Goal: Task Accomplishment & Management: Manage account settings

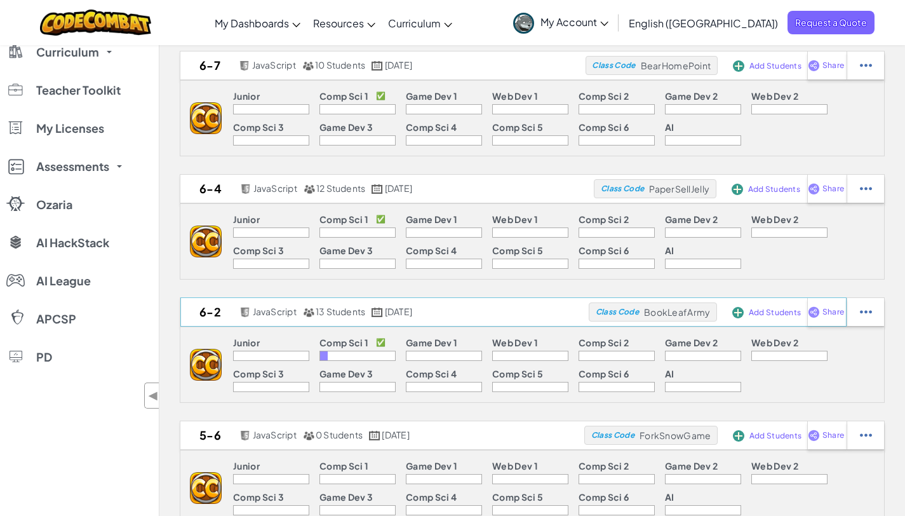
scroll to position [72, 0]
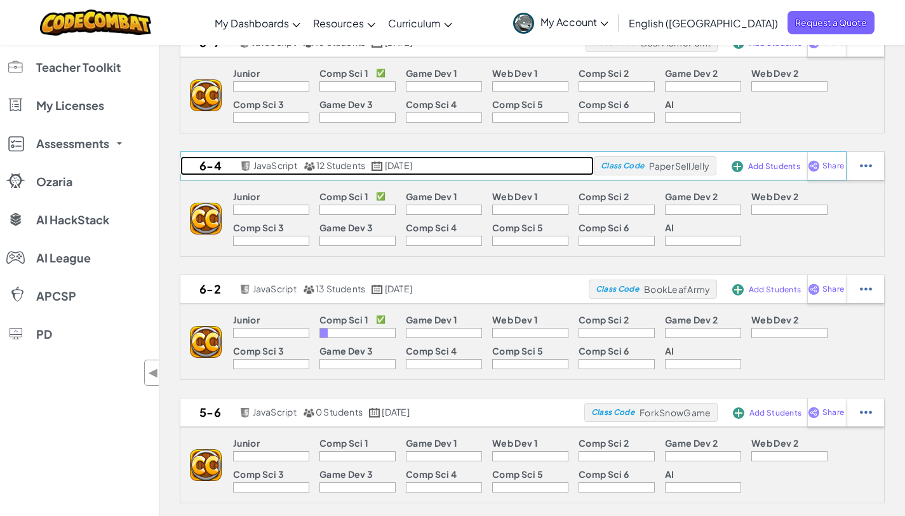
click at [213, 166] on h2 "6-4" at bounding box center [208, 165] width 57 height 19
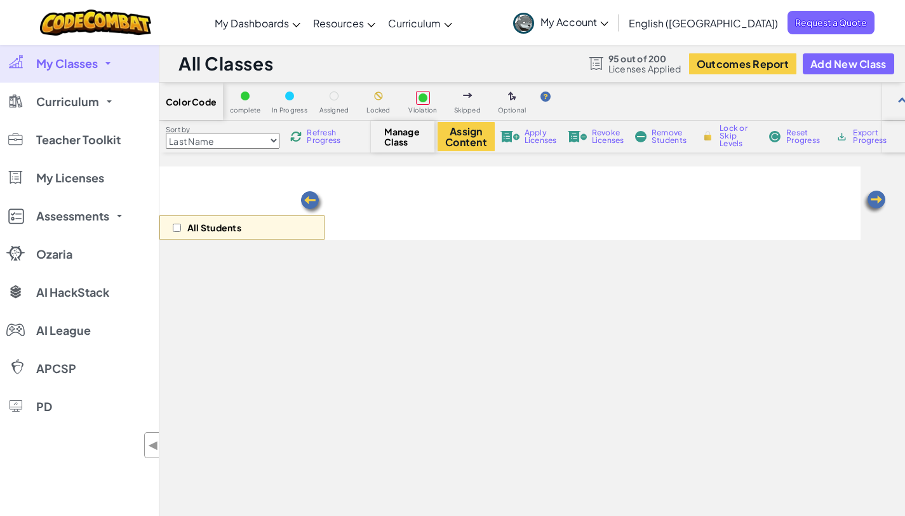
select select "560f1a9f22961295f9427742"
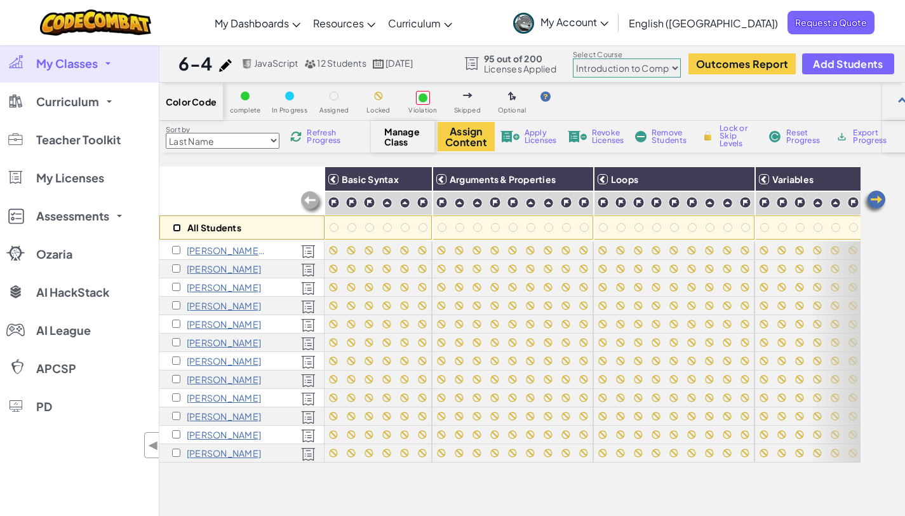
click at [179, 227] on input "checkbox" at bounding box center [177, 228] width 8 height 8
checkbox input "true"
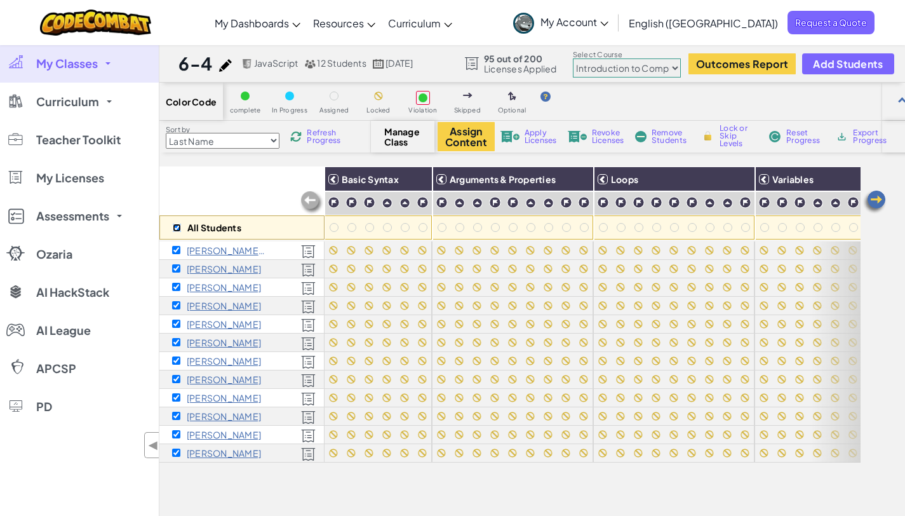
checkbox input "true"
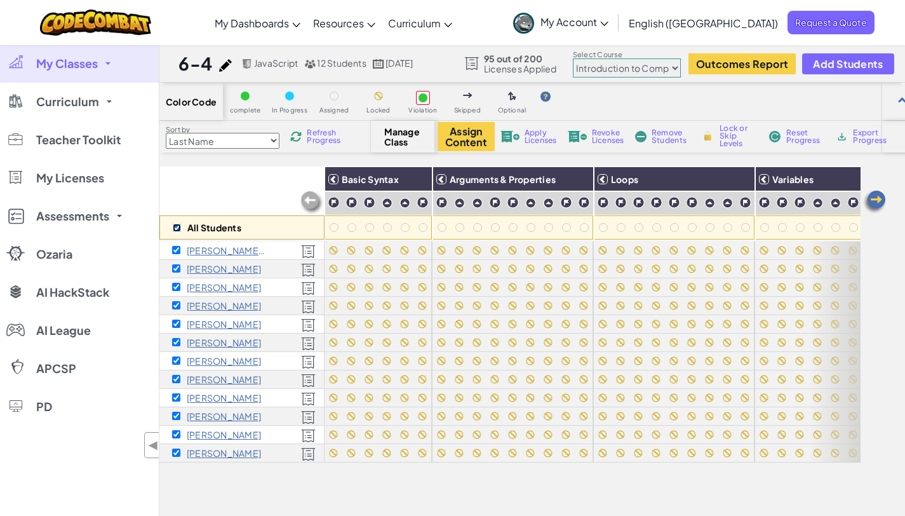
checkbox input "true"
click at [231, 175] on div "All Students" at bounding box center [241, 203] width 165 height 74
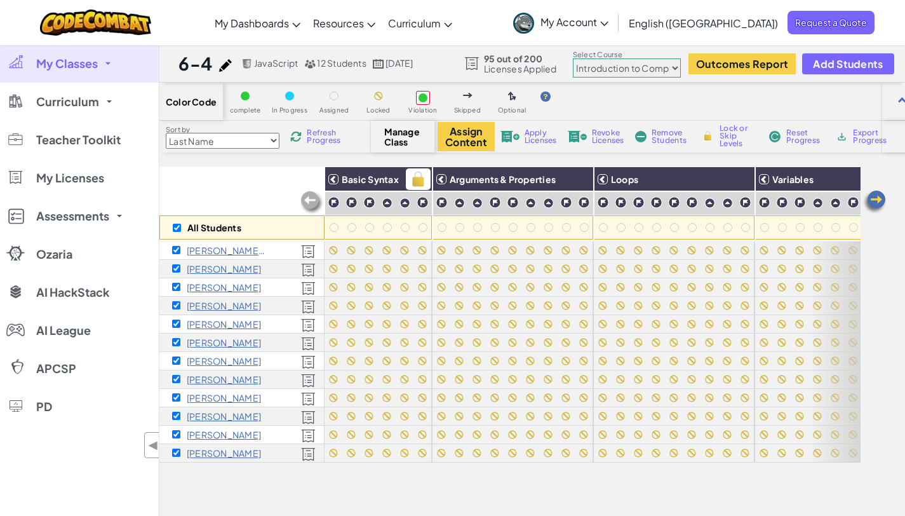
click at [367, 180] on span "Basic Syntax" at bounding box center [370, 178] width 57 height 11
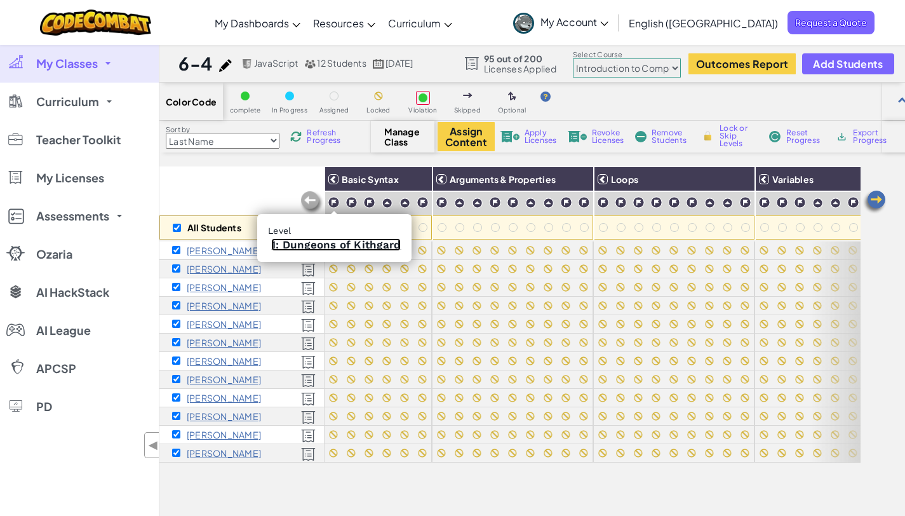
click at [330, 243] on link "1: Dungeons of Kithgard" at bounding box center [336, 244] width 130 height 13
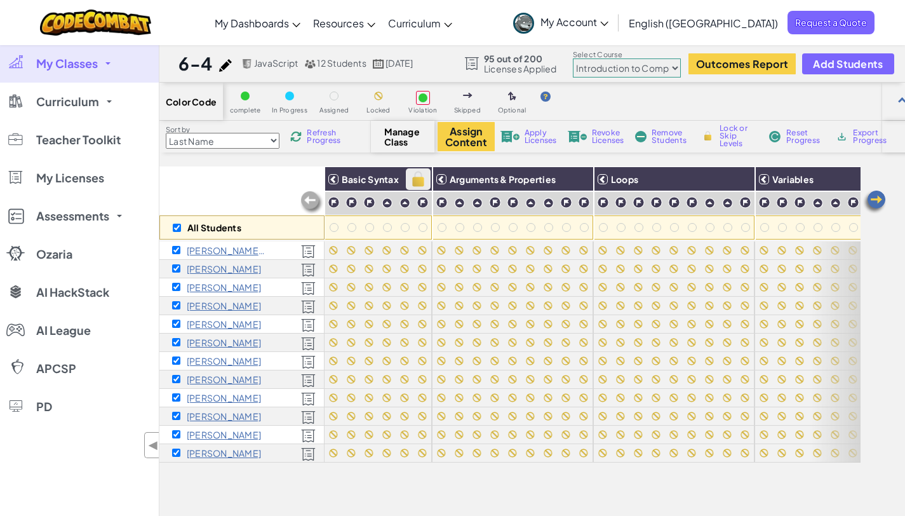
click at [425, 183] on img at bounding box center [418, 179] width 22 height 19
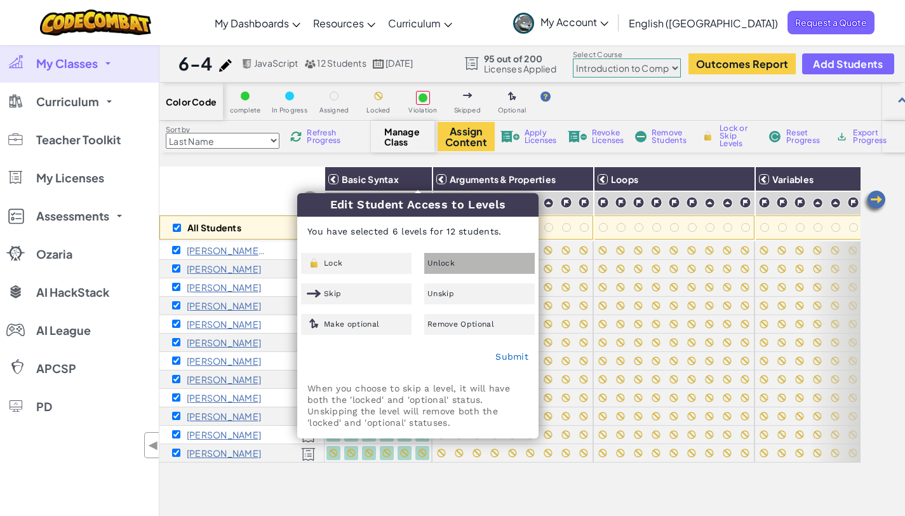
click at [468, 265] on div "Unlock" at bounding box center [479, 263] width 111 height 21
click at [512, 357] on link "Submit" at bounding box center [512, 356] width 33 height 10
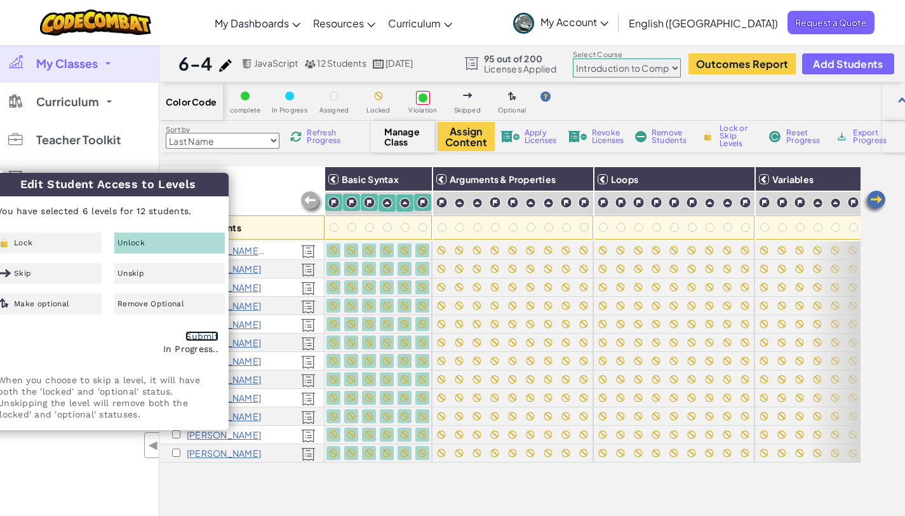
checkbox input "false"
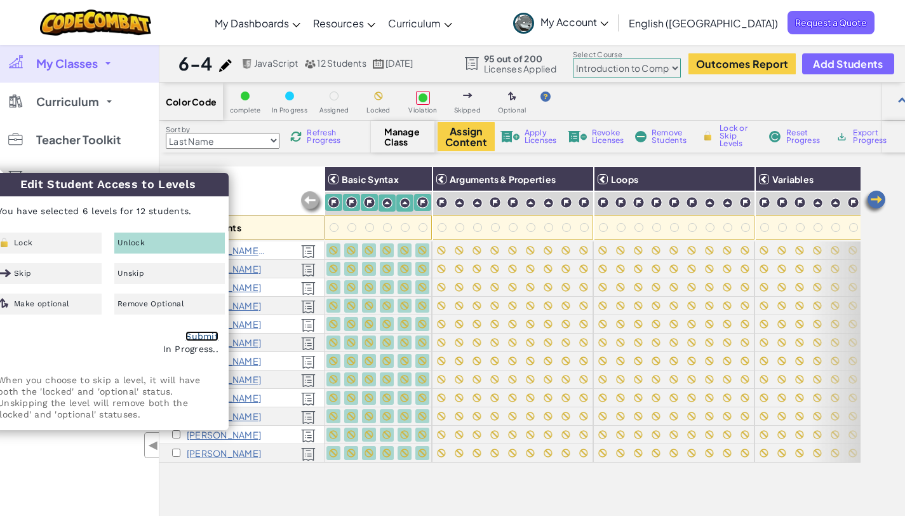
checkbox input "false"
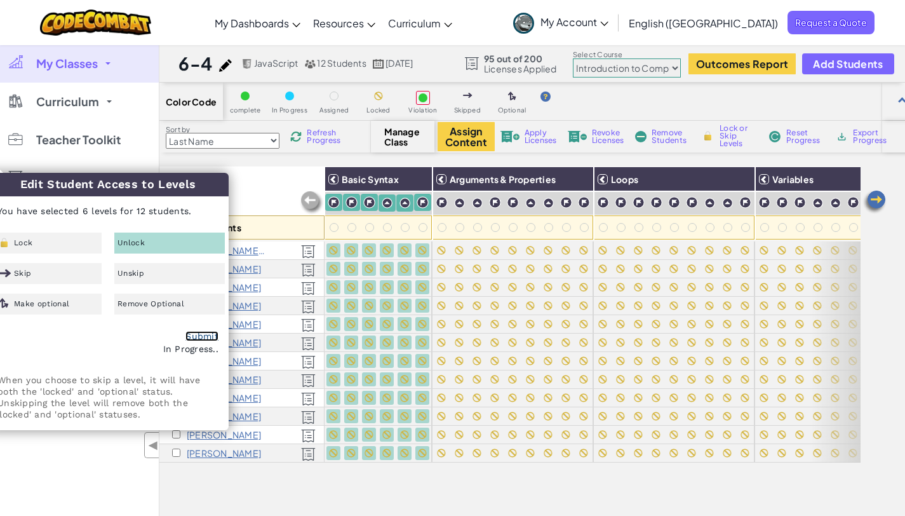
checkbox input "false"
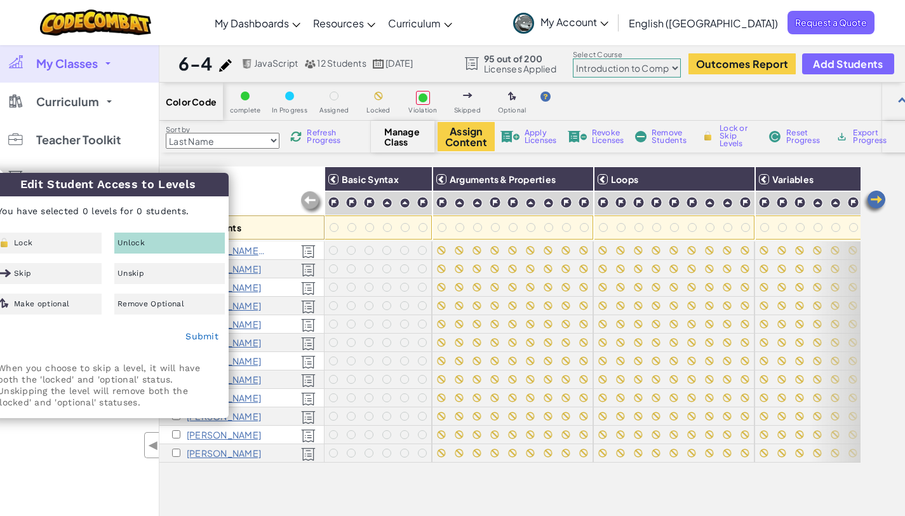
click at [271, 210] on div "All Students" at bounding box center [241, 203] width 165 height 74
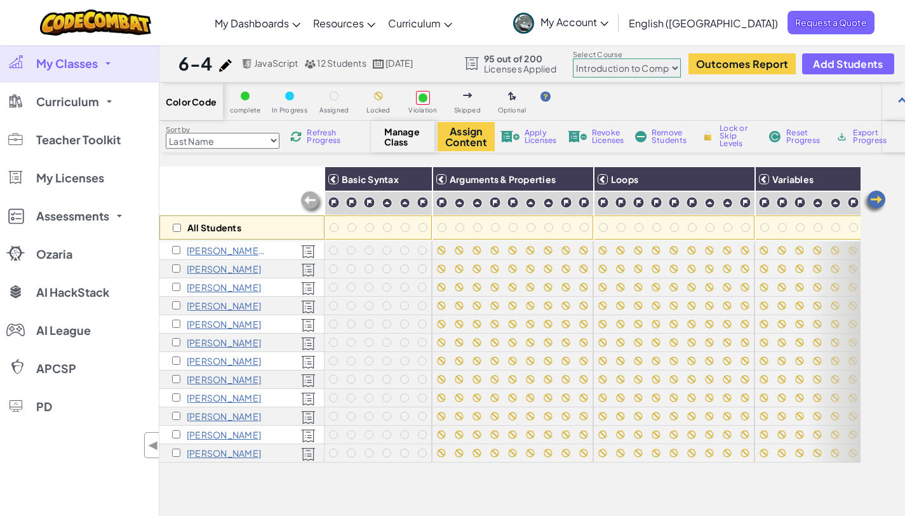
click at [182, 226] on div "All Students" at bounding box center [241, 227] width 165 height 24
click at [179, 226] on input "checkbox" at bounding box center [177, 228] width 8 height 8
checkbox input "true"
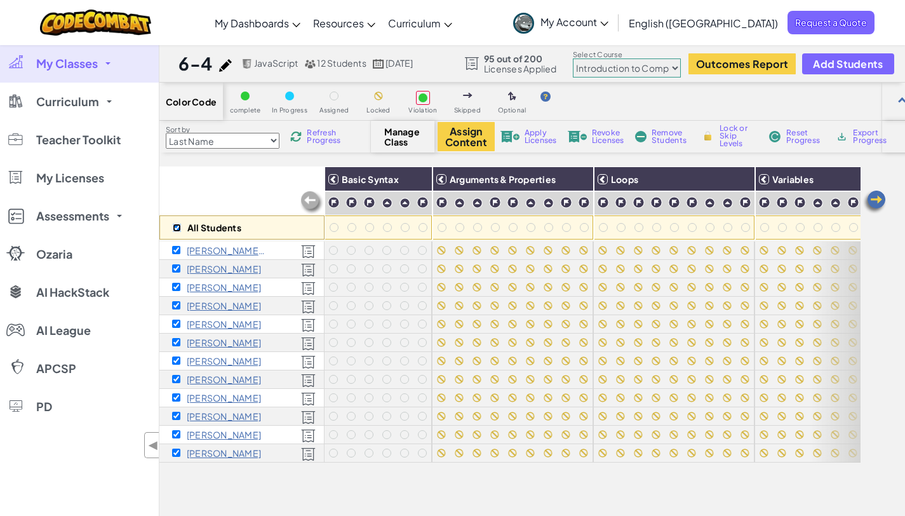
checkbox input "true"
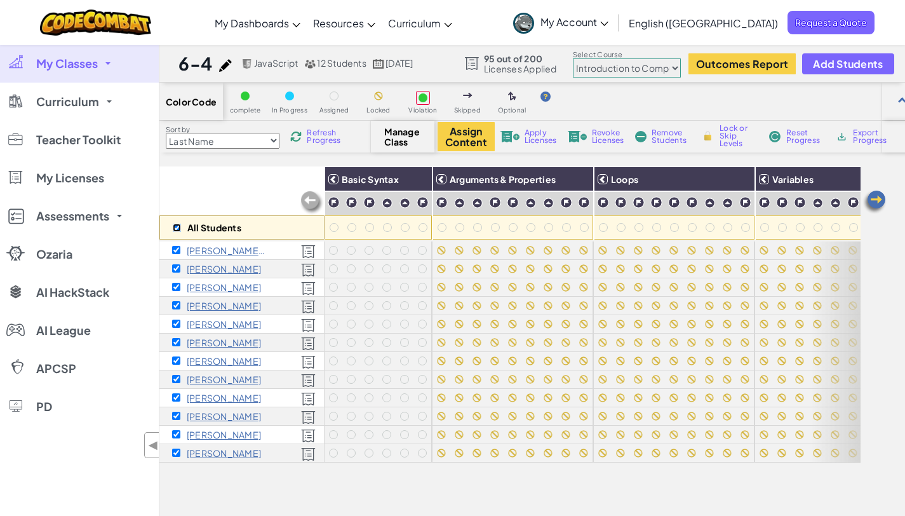
checkbox input "true"
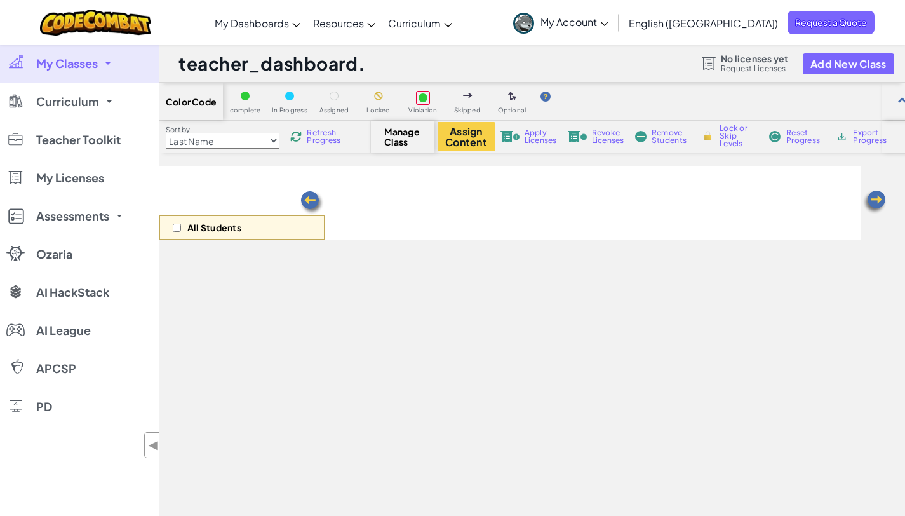
select select "560f1a9f22961295f9427742"
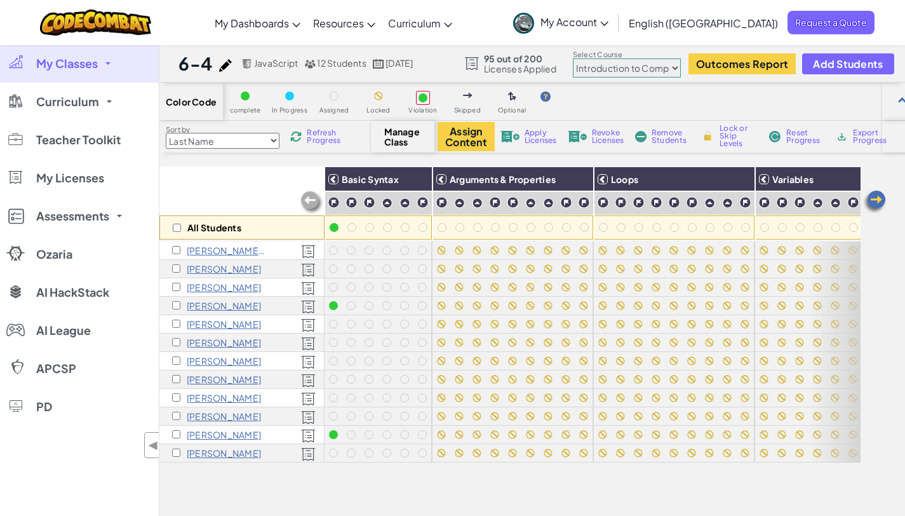
click at [316, 145] on div "Sort by Last Name first Name Progress (High to Low) Progress (Low to Hight) Ref…" at bounding box center [265, 137] width 212 height 24
click at [312, 137] on span "Refresh Progress" at bounding box center [326, 136] width 39 height 15
click at [330, 132] on span "Refresh Progress" at bounding box center [326, 136] width 39 height 15
click at [329, 131] on span "Refresh Progress" at bounding box center [326, 136] width 39 height 15
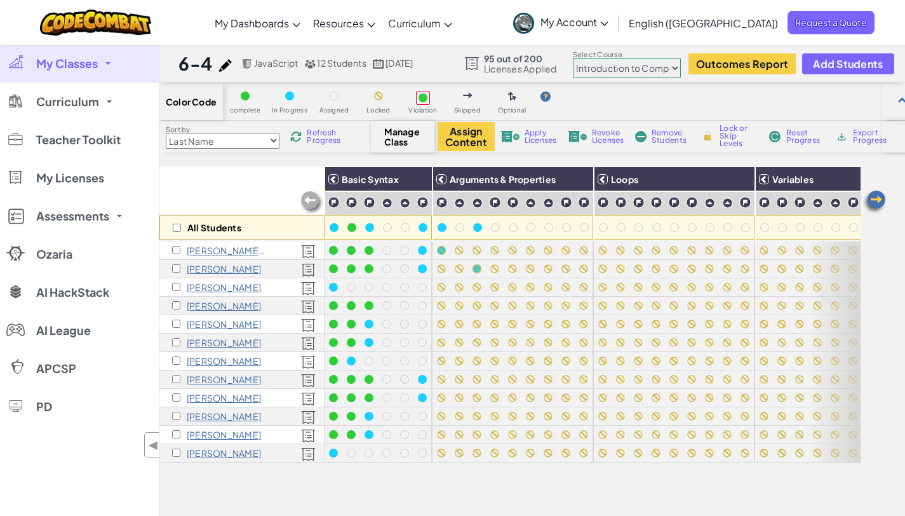
click at [341, 133] on span "Refresh Progress" at bounding box center [326, 136] width 39 height 15
click at [318, 137] on span "Refresh Progress" at bounding box center [326, 136] width 39 height 15
click at [302, 139] on img at bounding box center [295, 136] width 11 height 11
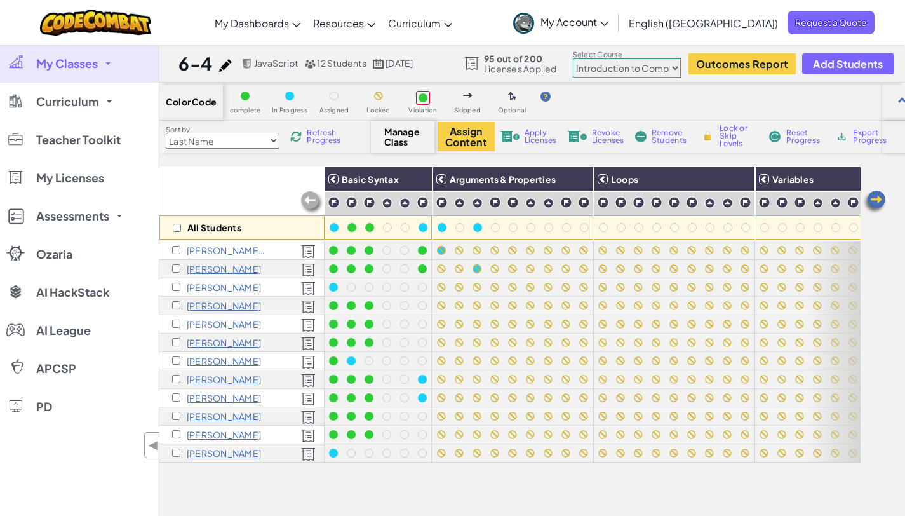
click at [302, 139] on img at bounding box center [295, 136] width 11 height 11
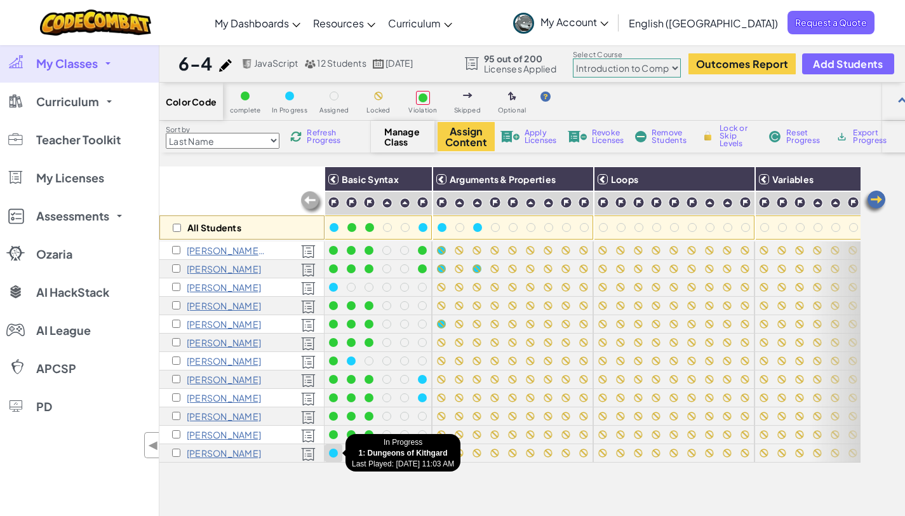
click at [334, 450] on div at bounding box center [333, 453] width 9 height 9
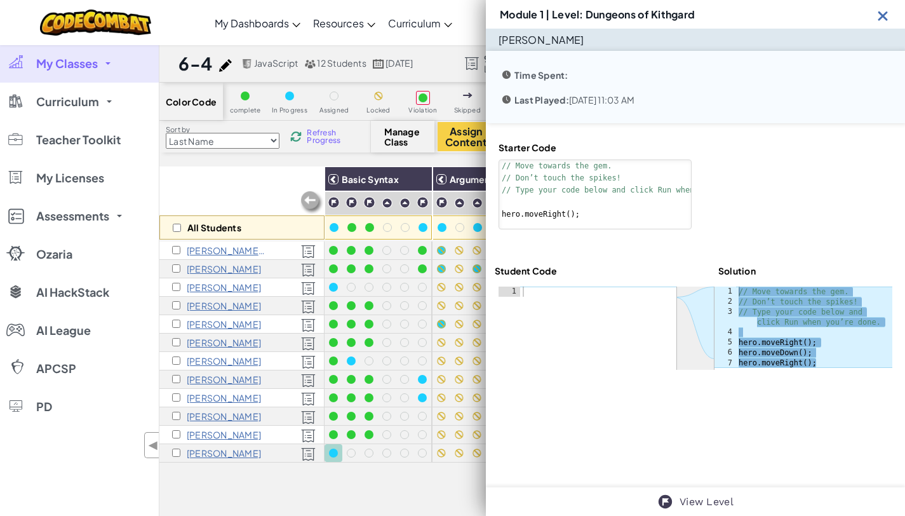
click at [883, 14] on img at bounding box center [883, 16] width 16 height 16
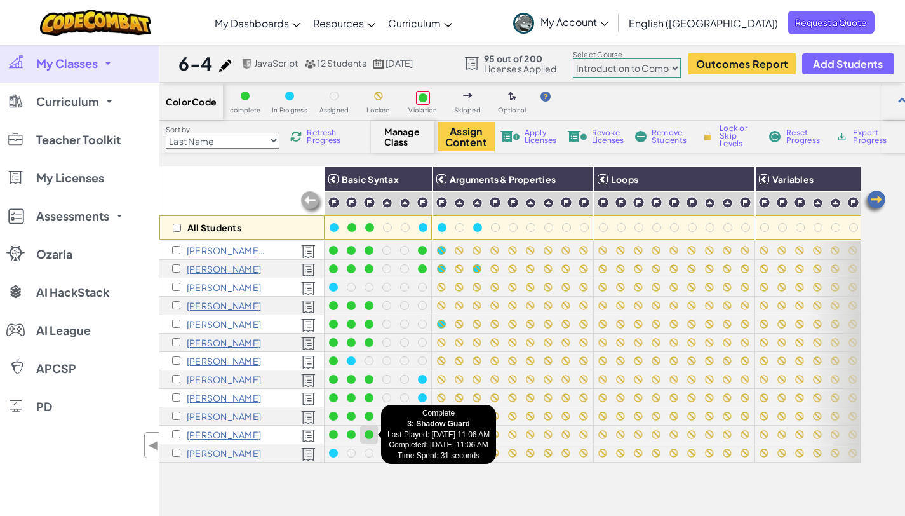
click at [370, 436] on div at bounding box center [369, 434] width 9 height 9
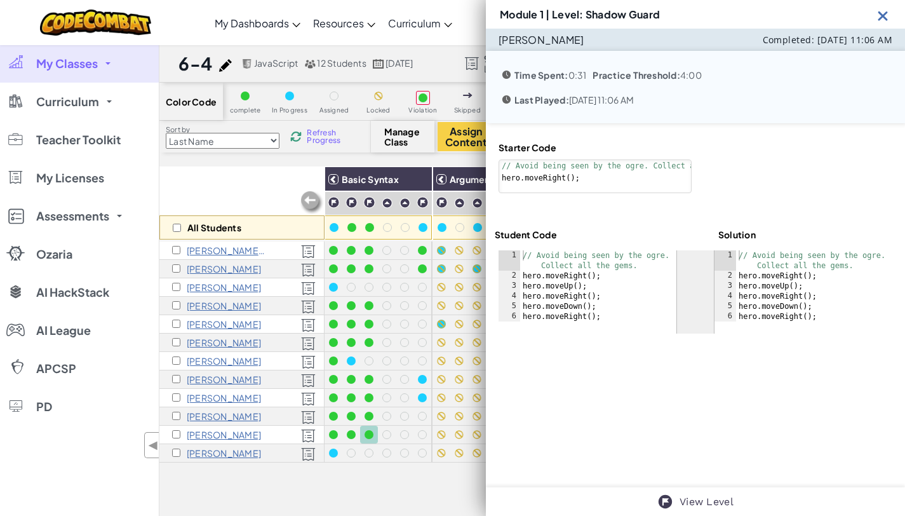
click at [888, 8] on img at bounding box center [883, 16] width 16 height 16
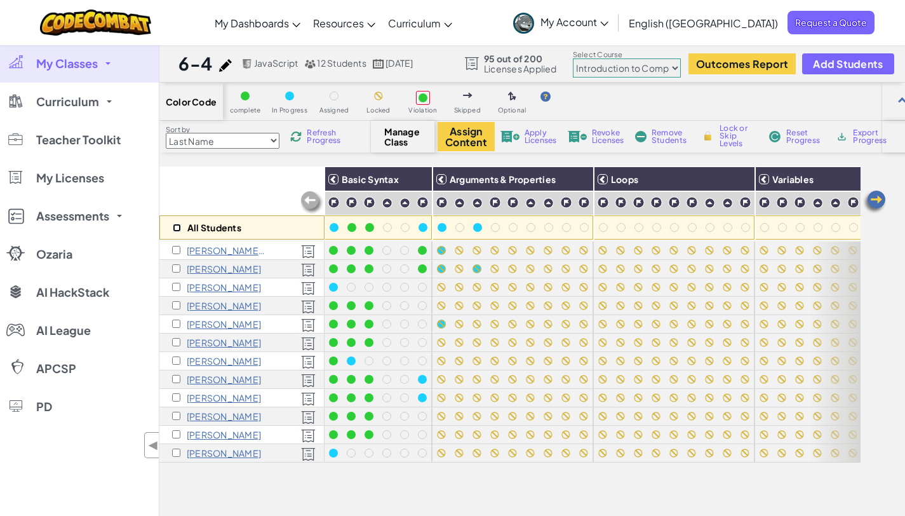
click at [174, 226] on input "checkbox" at bounding box center [177, 228] width 8 height 8
checkbox input "true"
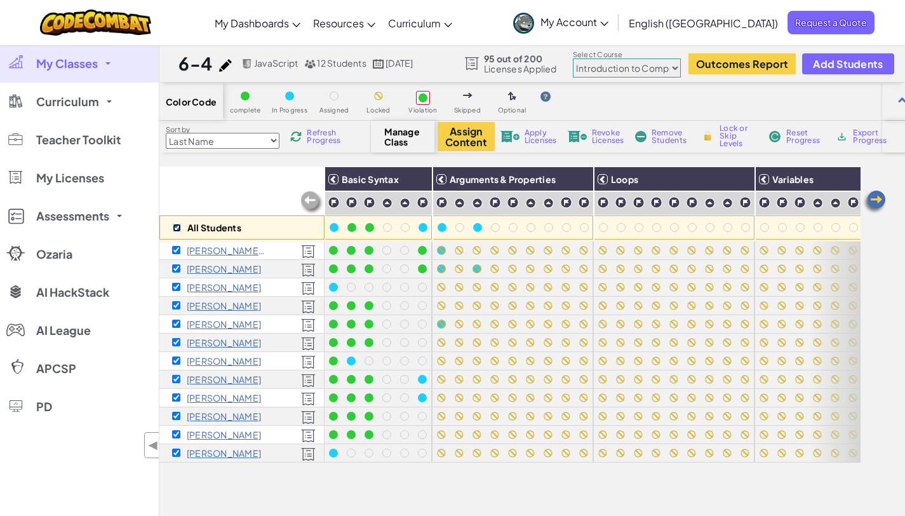
checkbox input "true"
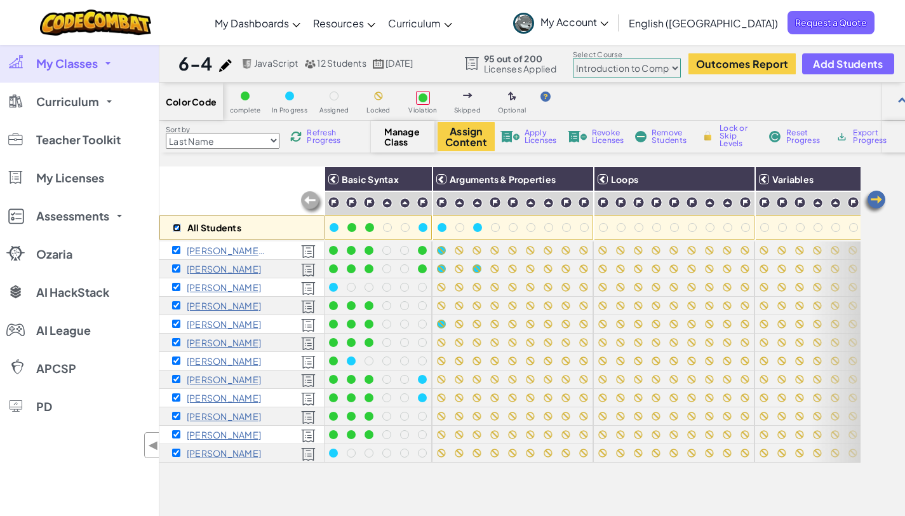
checkbox input "true"
click at [318, 136] on span "Refresh Progress" at bounding box center [326, 136] width 39 height 15
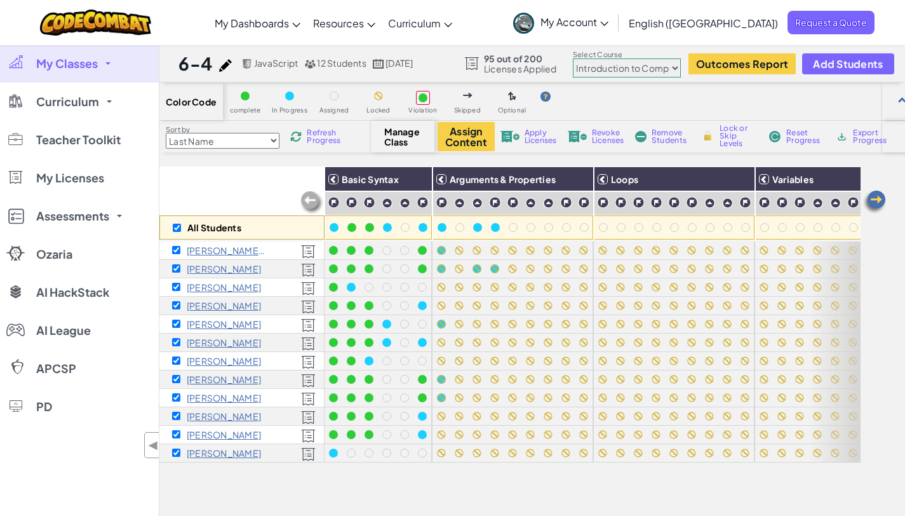
click at [309, 131] on span "Refresh Progress" at bounding box center [326, 136] width 39 height 15
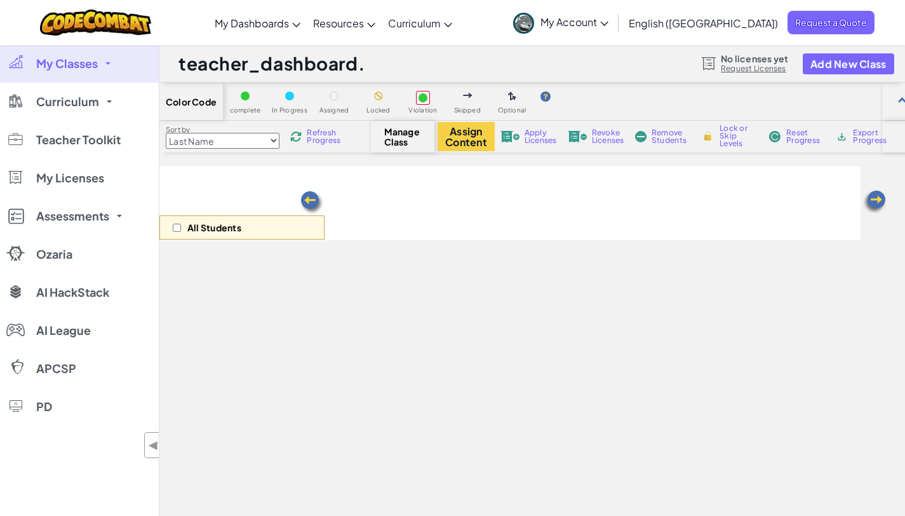
select select "560f1a9f22961295f9427742"
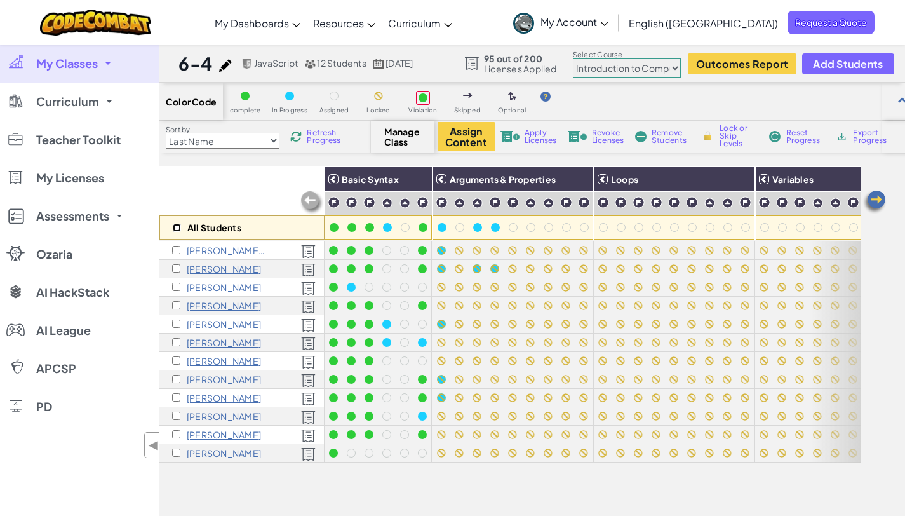
click at [175, 226] on input "checkbox" at bounding box center [177, 228] width 8 height 8
checkbox input "true"
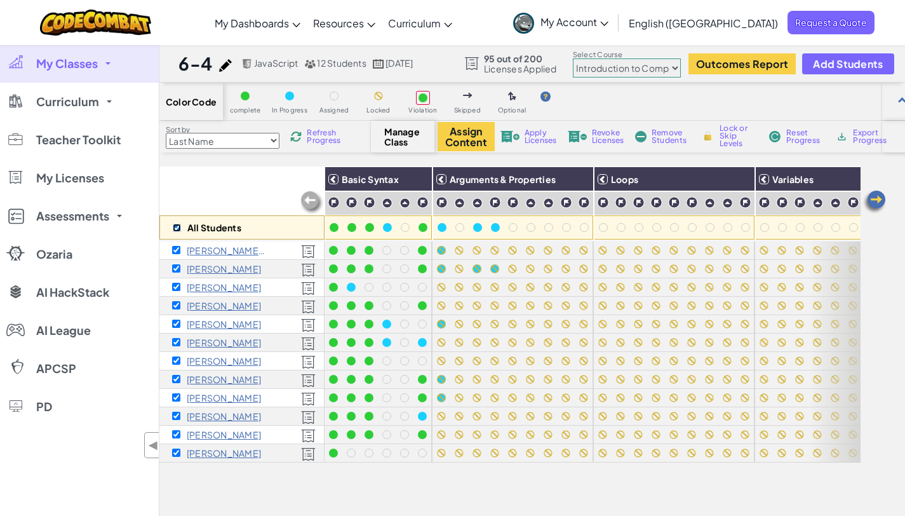
checkbox input "true"
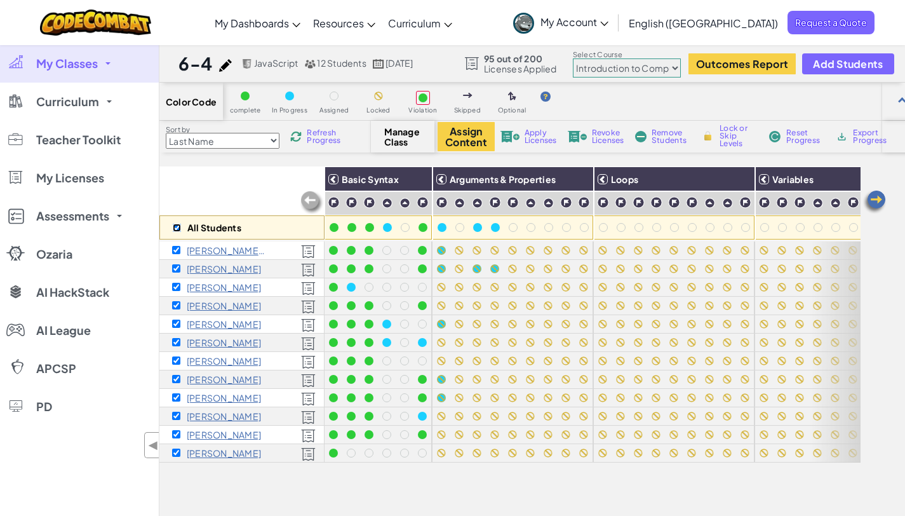
checkbox input "true"
click at [311, 137] on span "Refresh Progress" at bounding box center [326, 136] width 39 height 15
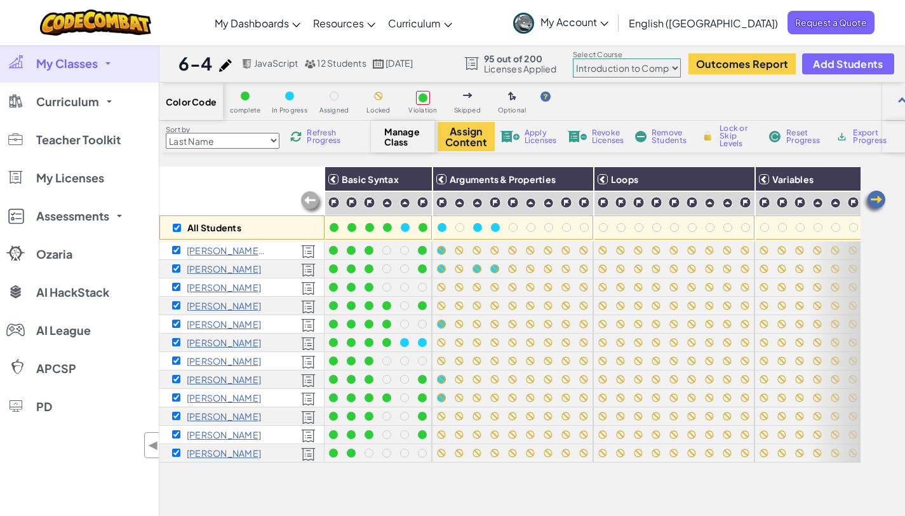
click at [311, 137] on span "Refresh Progress" at bounding box center [326, 136] width 39 height 15
click at [177, 225] on input "checkbox" at bounding box center [177, 228] width 8 height 8
checkbox input "true"
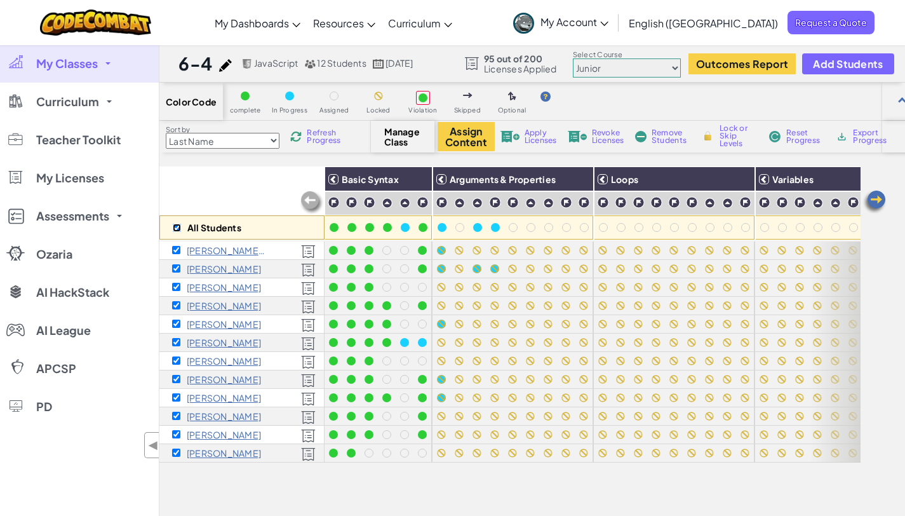
checkbox input "true"
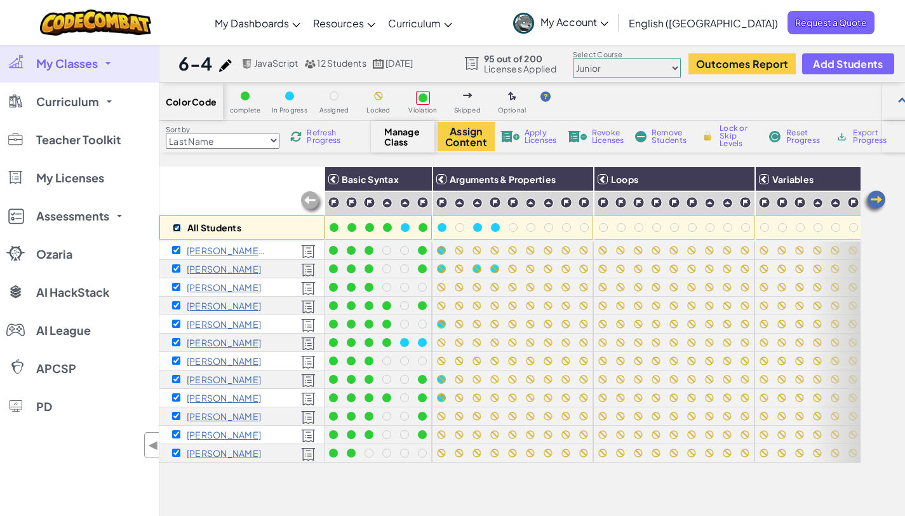
checkbox input "true"
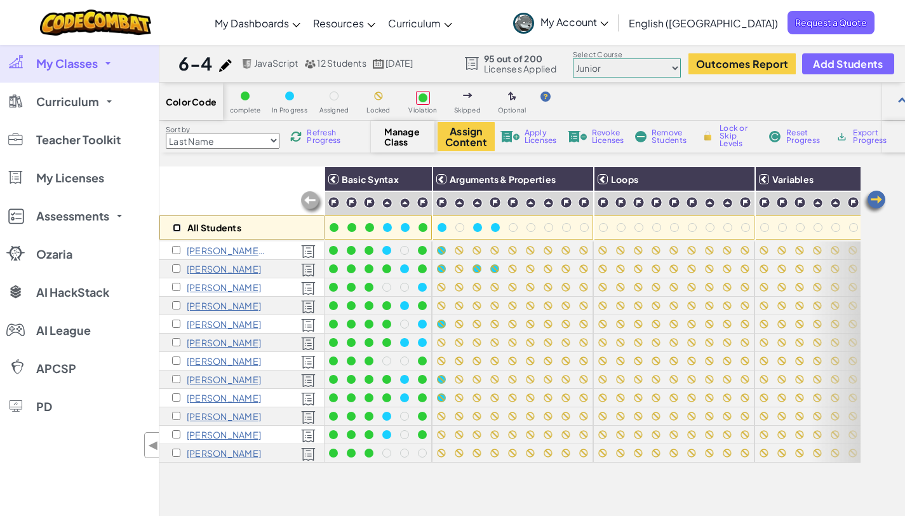
click at [178, 227] on input "checkbox" at bounding box center [177, 228] width 8 height 8
checkbox input "true"
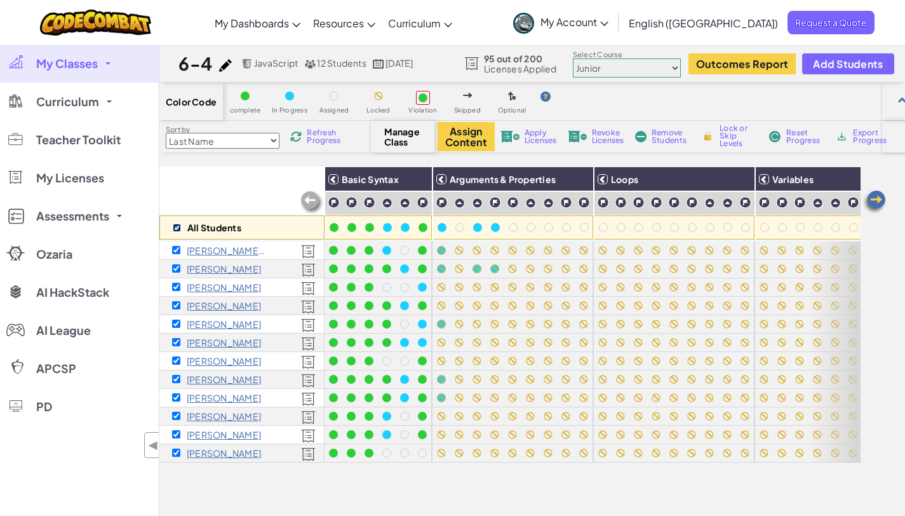
checkbox input "true"
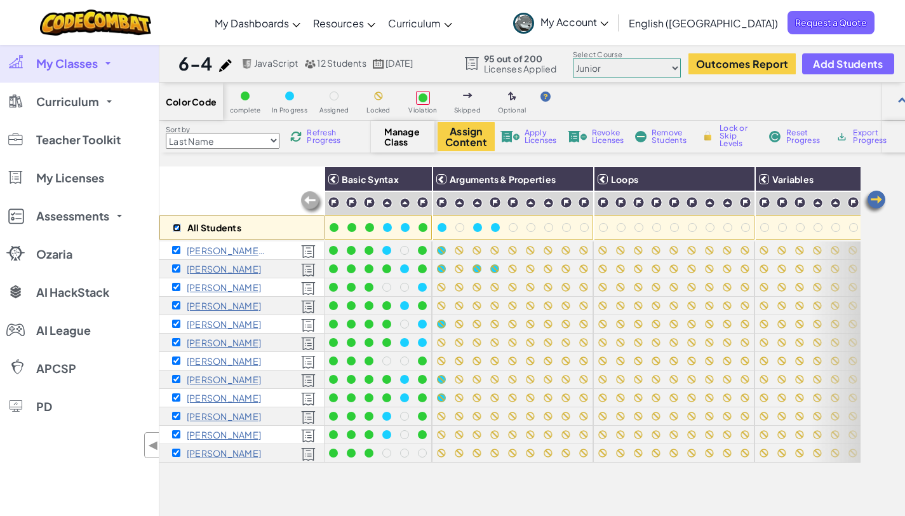
checkbox input "true"
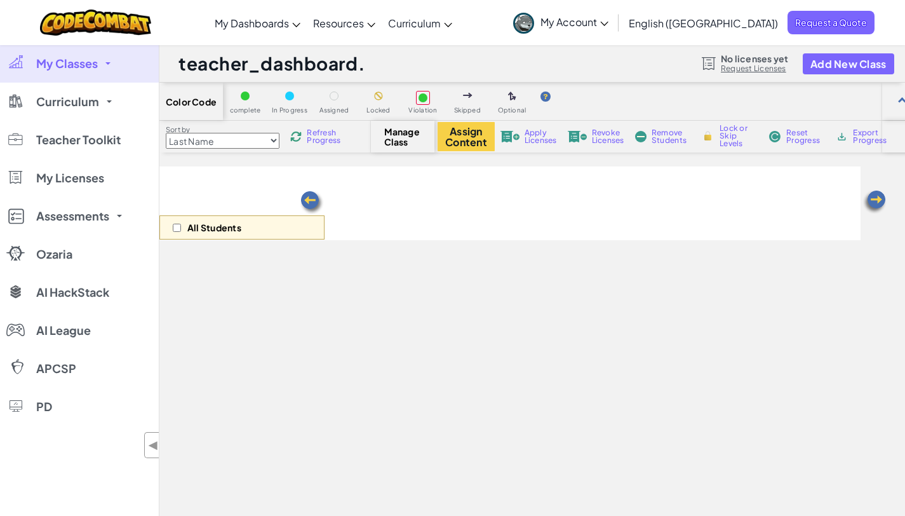
select select "560f1a9f22961295f9427742"
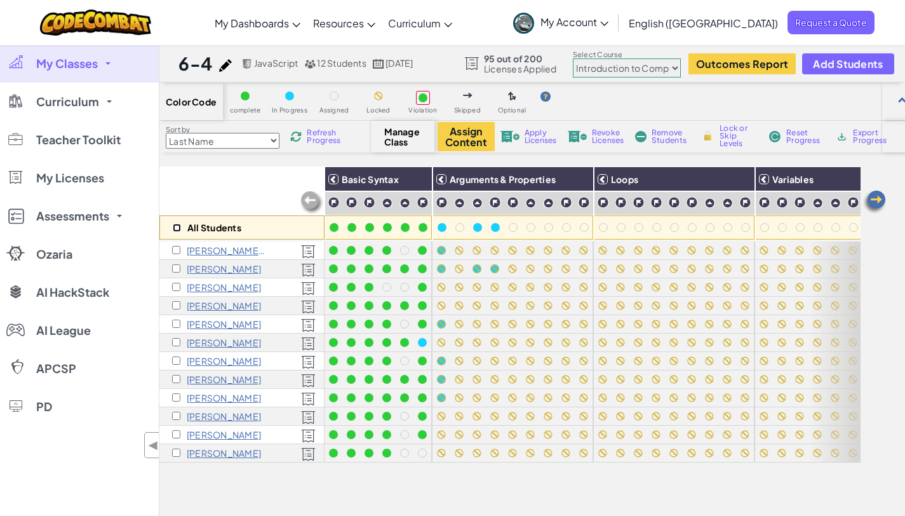
click at [175, 229] on input "checkbox" at bounding box center [177, 228] width 8 height 8
checkbox input "true"
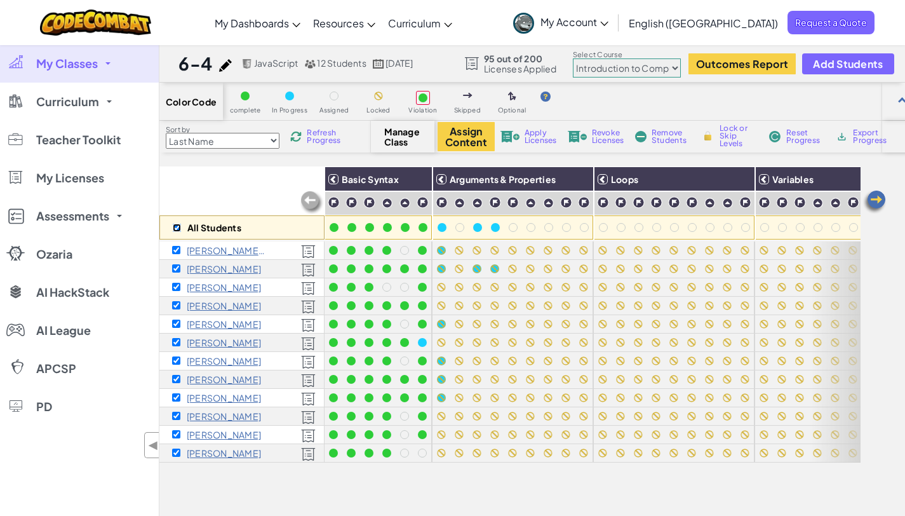
checkbox input "true"
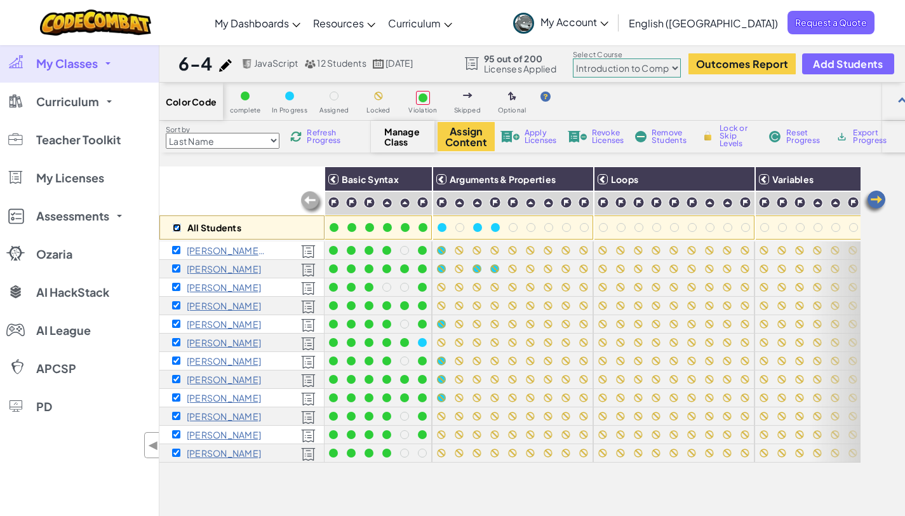
checkbox input "true"
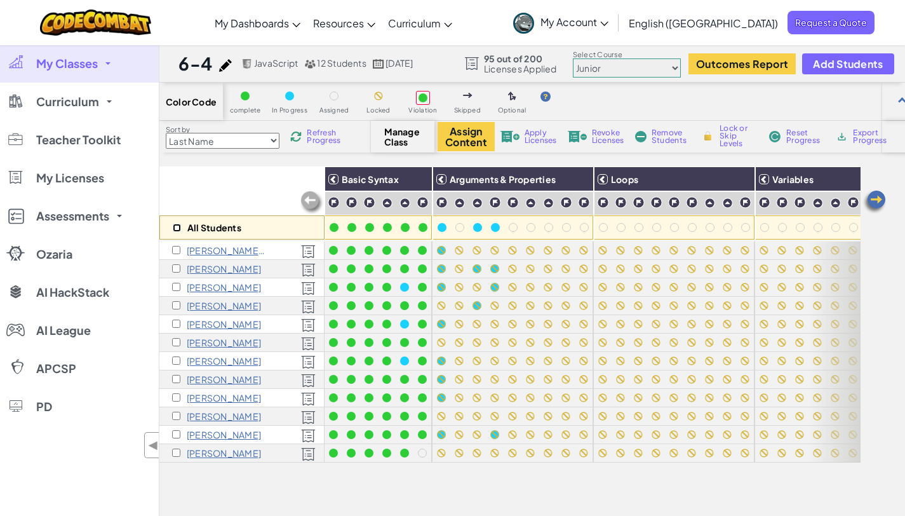
click at [177, 229] on input "checkbox" at bounding box center [177, 228] width 8 height 8
checkbox input "true"
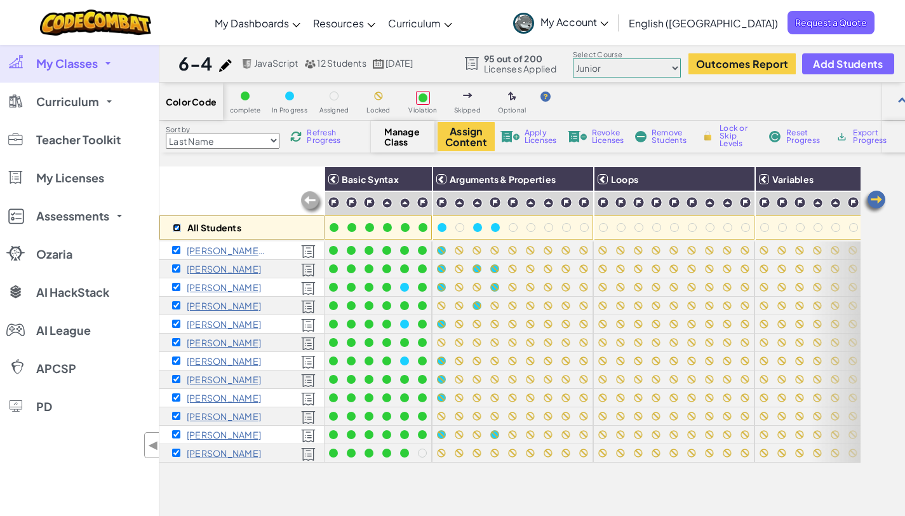
checkbox input "true"
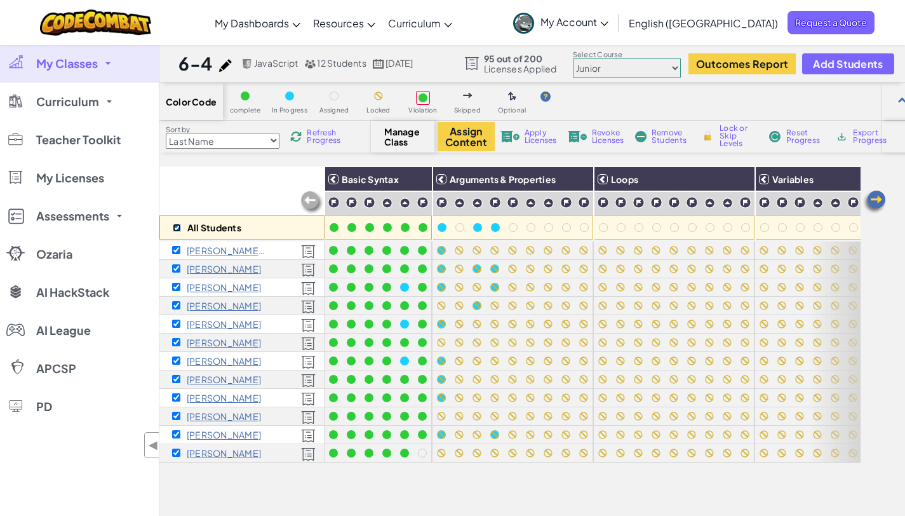
checkbox input "true"
click at [301, 133] on img at bounding box center [295, 136] width 11 height 11
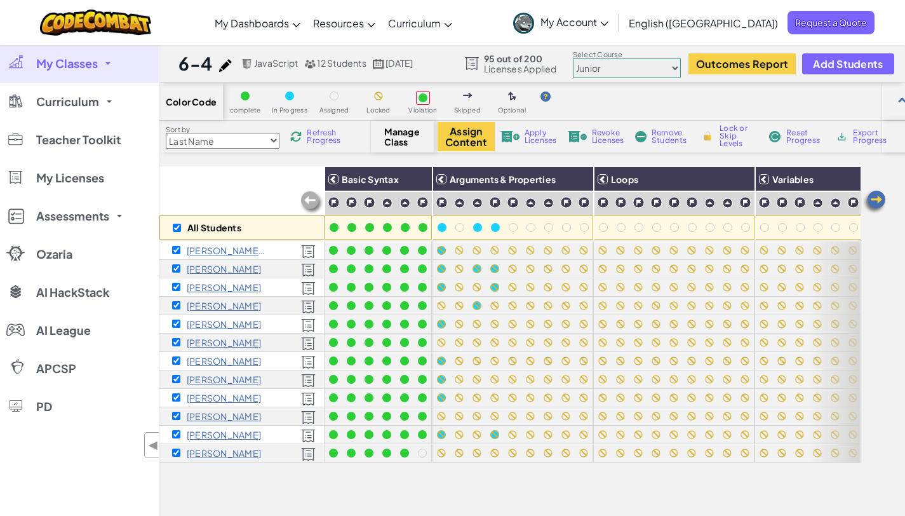
click at [301, 133] on img at bounding box center [295, 136] width 11 height 11
